Goal: Navigation & Orientation: Find specific page/section

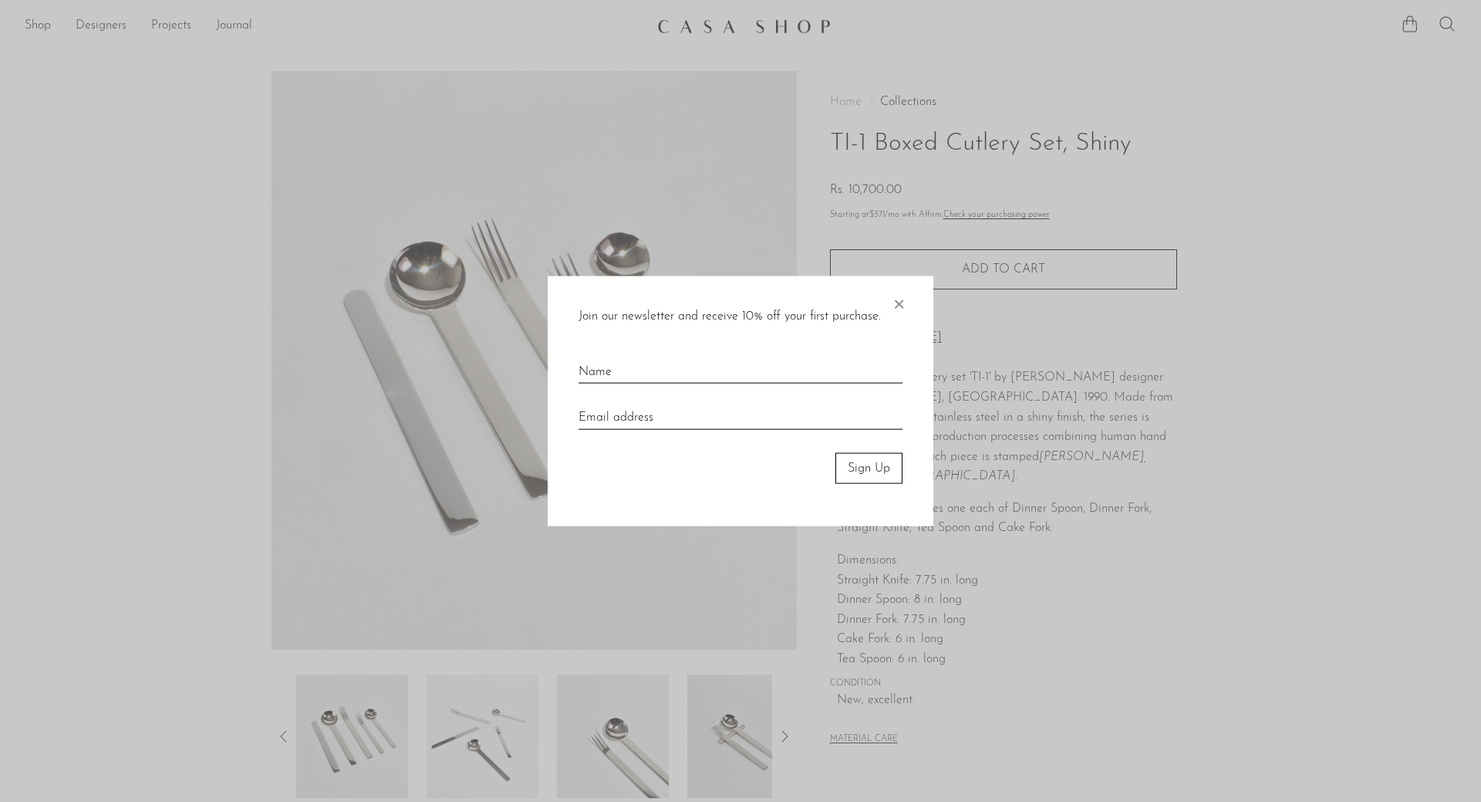
click at [898, 302] on span "×" at bounding box center [898, 299] width 15 height 49
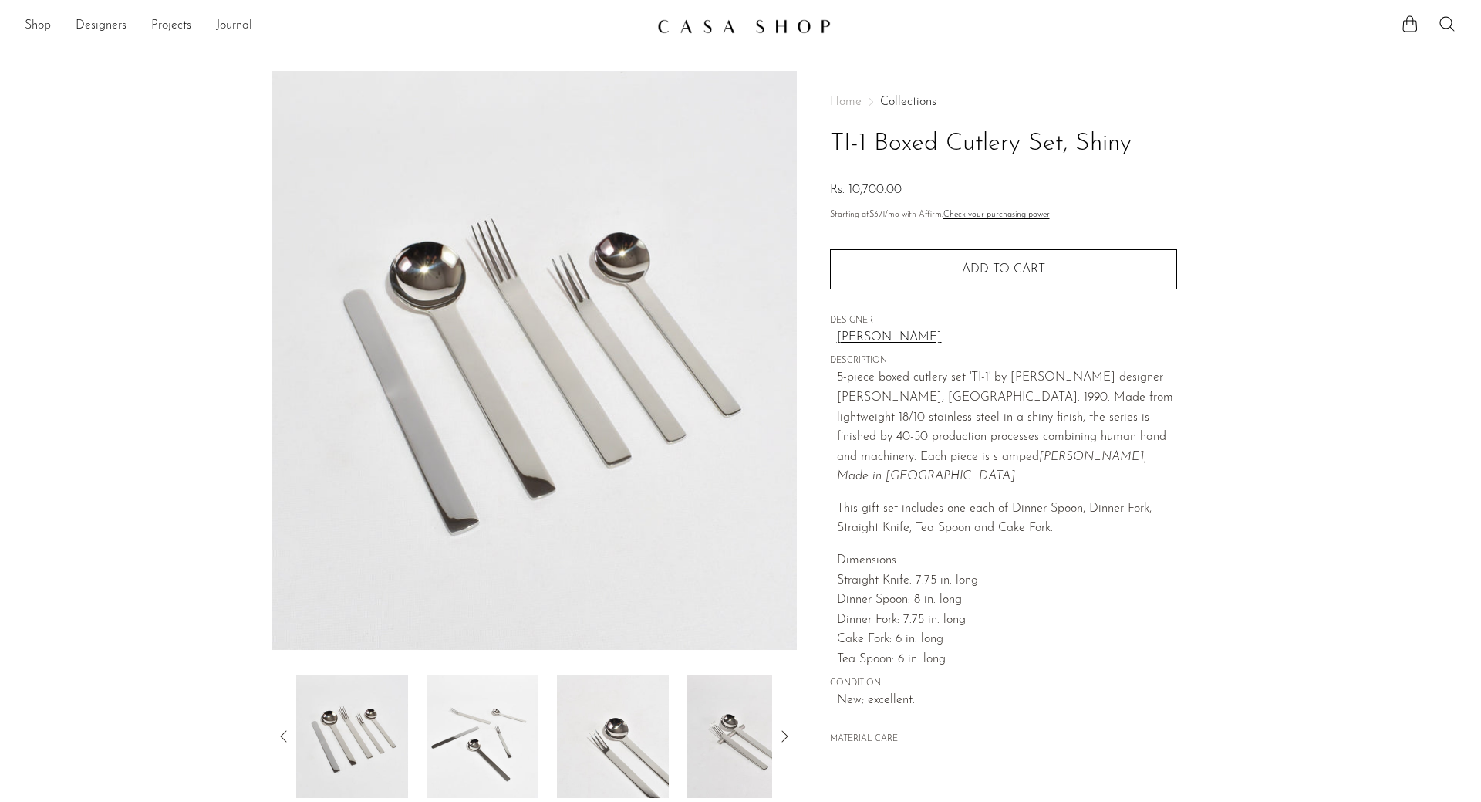
click at [741, 24] on img at bounding box center [744, 26] width 174 height 15
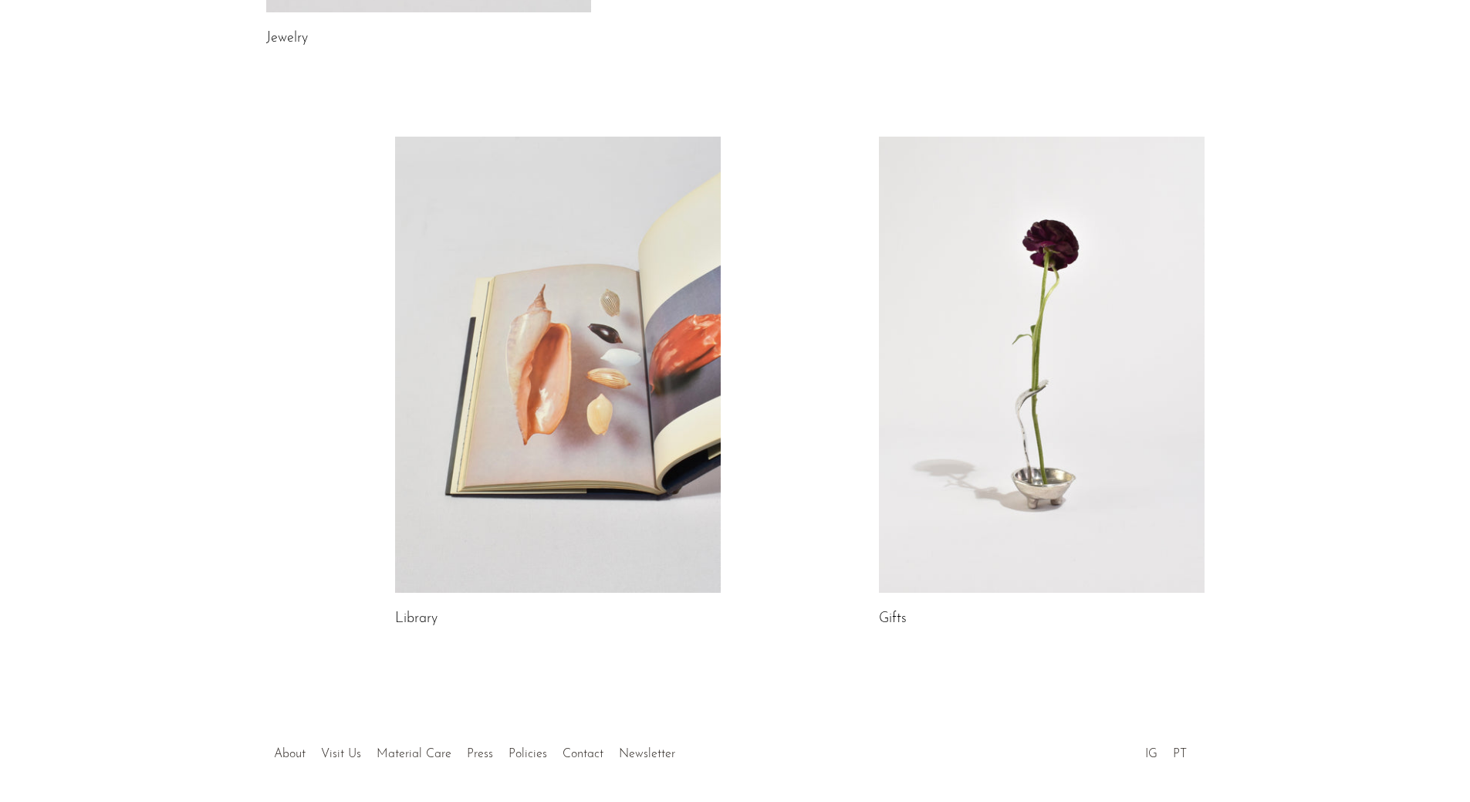
scroll to position [699, 0]
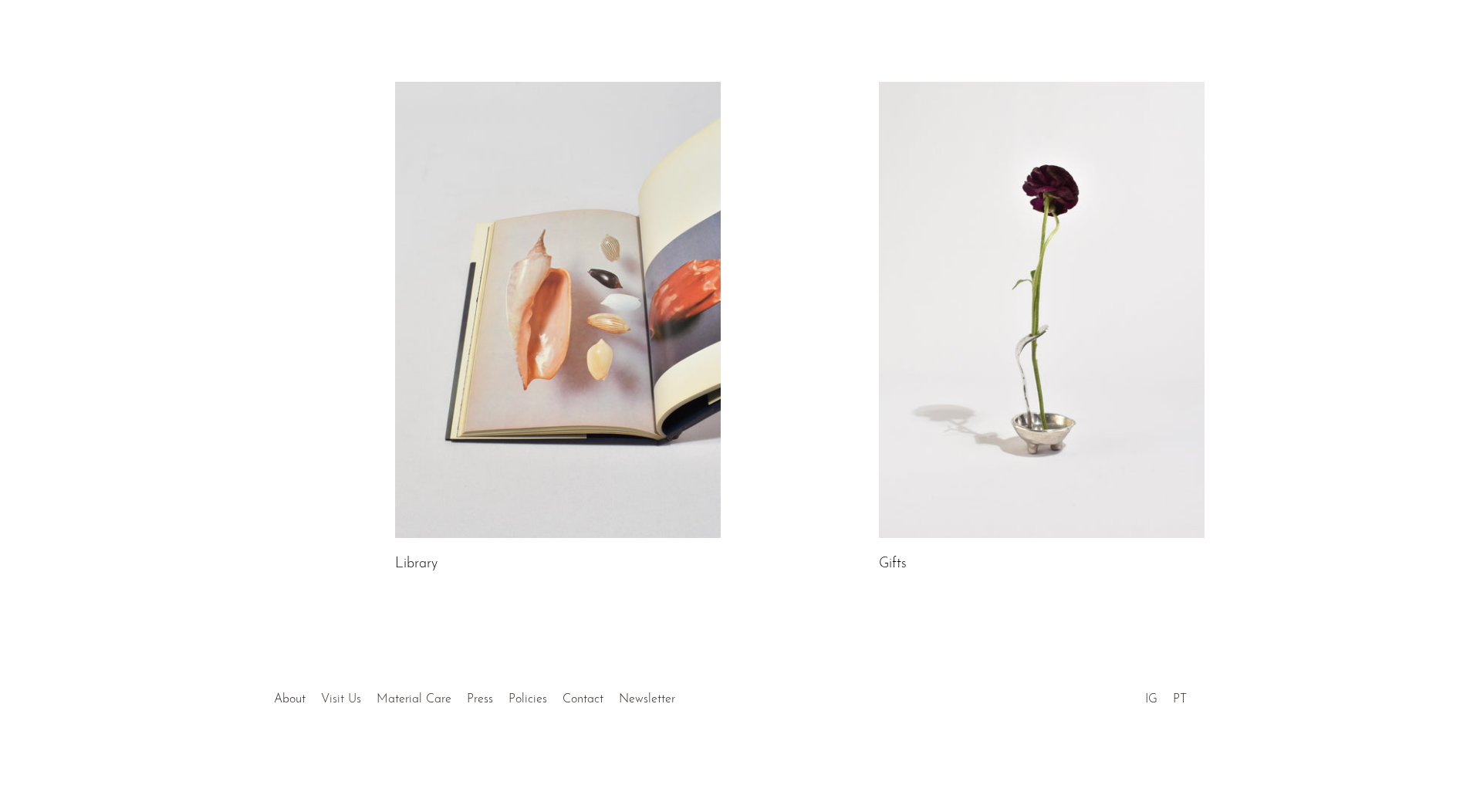
click at [333, 703] on link "Visit Us" at bounding box center [341, 699] width 40 height 12
